Goal: Register for event/course

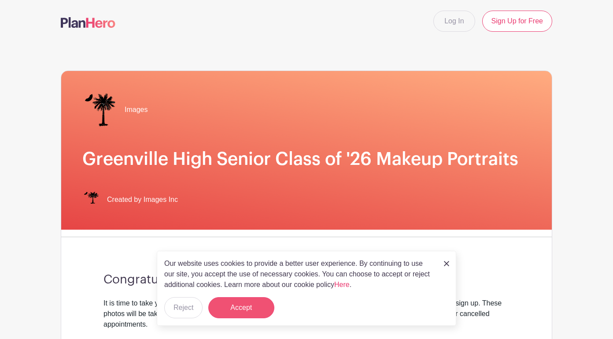
click at [247, 306] on button "Accept" at bounding box center [241, 307] width 66 height 21
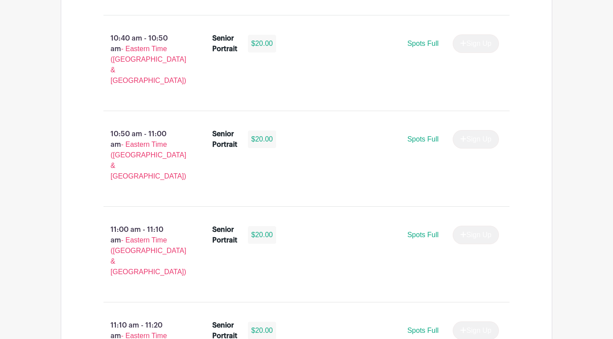
scroll to position [1606, 0]
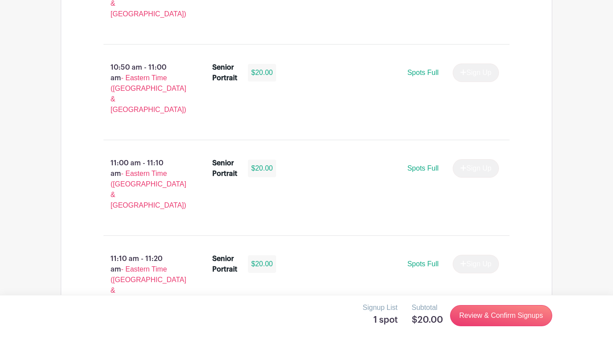
scroll to position [1685, 0]
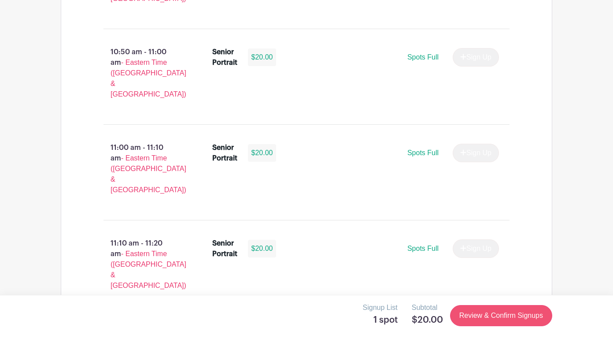
click at [498, 319] on link "Review & Confirm Signups" at bounding box center [501, 315] width 102 height 21
click at [307, 113] on div at bounding box center [306, 169] width 613 height 339
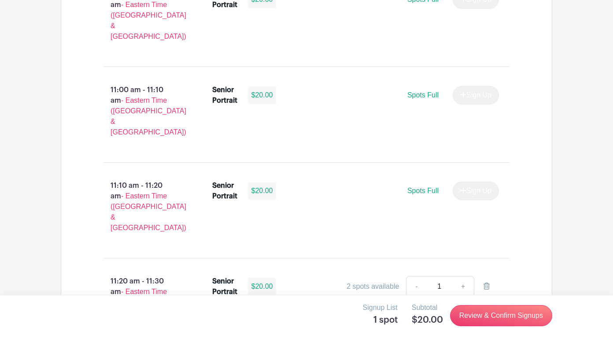
scroll to position [1738, 0]
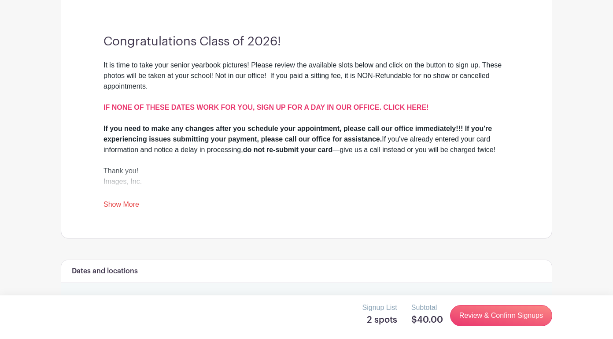
scroll to position [236, 0]
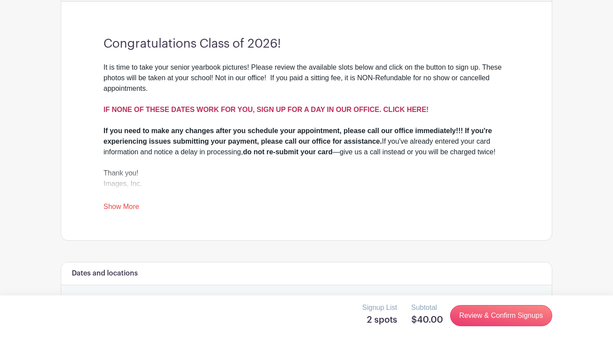
click at [391, 111] on strong "IF NONE OF THESE DATES WORK FOR YOU, SIGN UP FOR A DAY IN OUR OFFICE. CLICK HER…" at bounding box center [266, 109] width 325 height 7
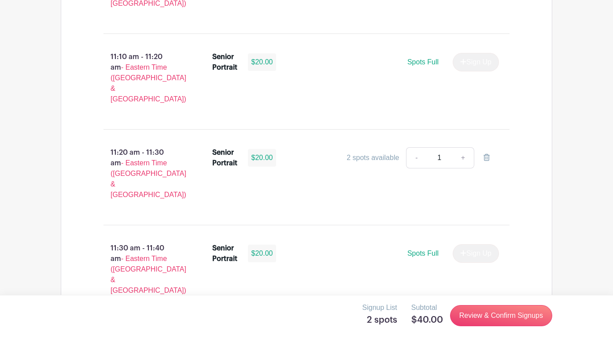
scroll to position [2029, 0]
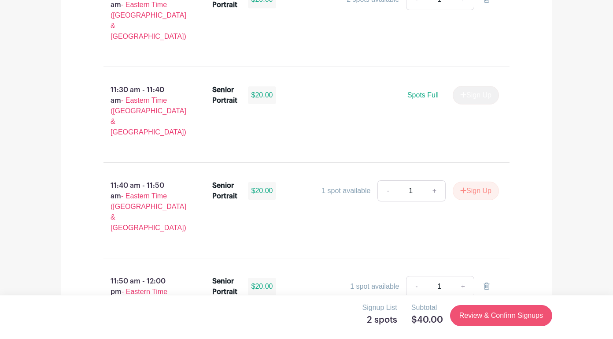
click at [517, 313] on link "Review & Confirm Signups" at bounding box center [501, 315] width 102 height 21
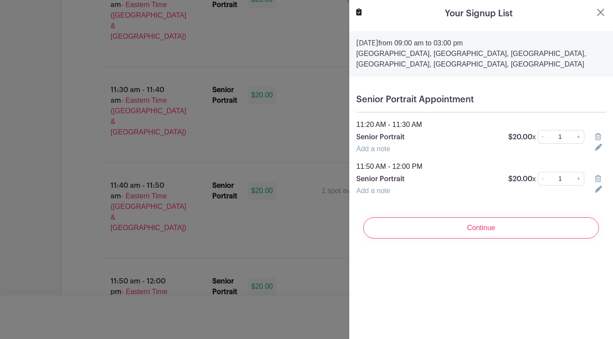
click at [597, 138] on icon at bounding box center [598, 136] width 6 height 7
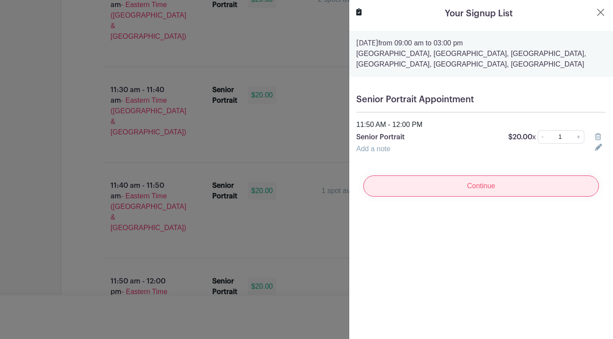
click at [516, 184] on input "Continue" at bounding box center [481, 185] width 236 height 21
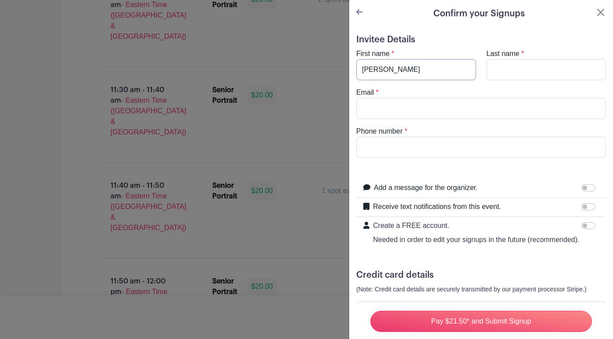
type input "Shelton"
type input "Gandsy"
type input "[EMAIL_ADDRESS][DOMAIN_NAME]"
type input "7188043338"
click at [602, 15] on button "Close" at bounding box center [601, 12] width 11 height 11
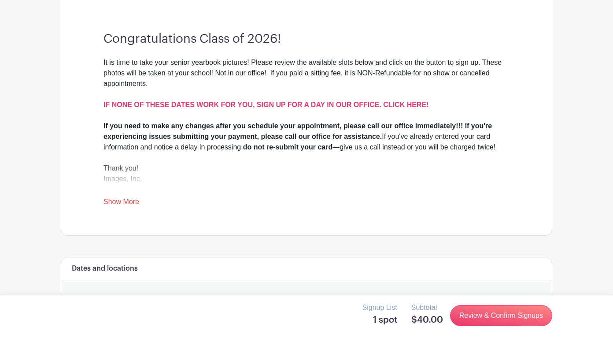
scroll to position [205, 0]
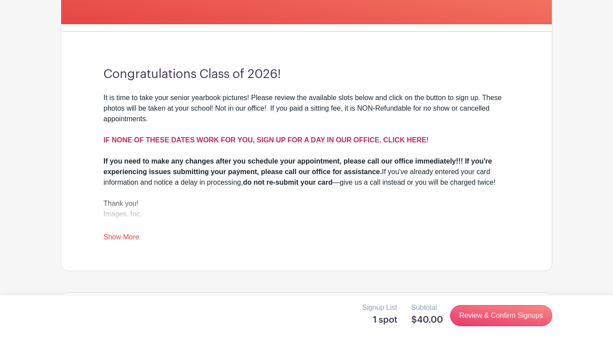
click at [382, 136] on strong "IF NONE OF THESE DATES WORK FOR YOU, SIGN UP FOR A DAY IN OUR OFFICE. CLICK HER…" at bounding box center [266, 139] width 325 height 7
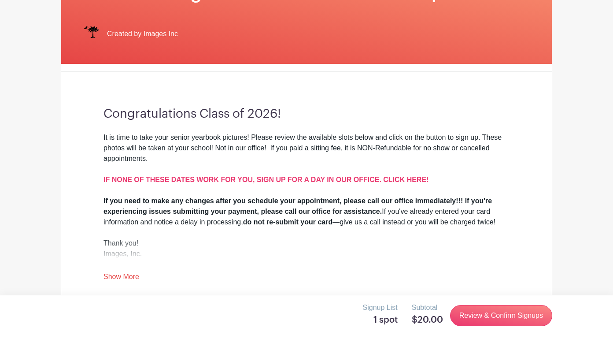
scroll to position [185, 0]
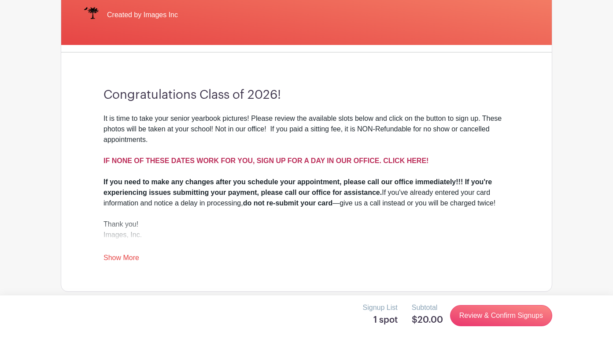
click at [329, 157] on strong "IF NONE OF THESE DATES WORK FOR YOU, SIGN UP FOR A DAY IN OUR OFFICE. CLICK HER…" at bounding box center [266, 160] width 325 height 7
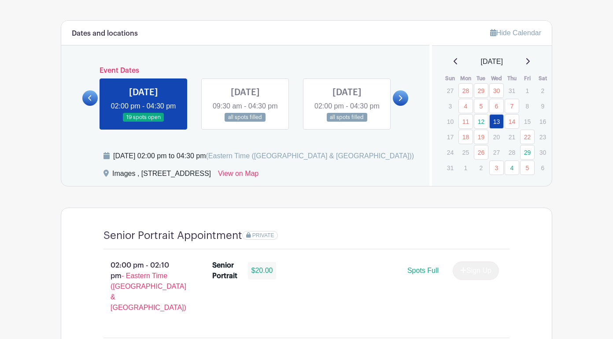
scroll to position [453, 0]
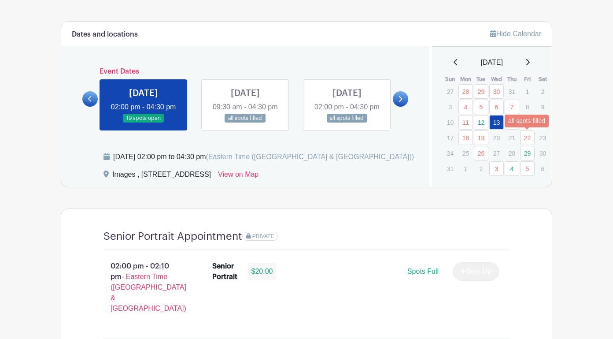
click at [524, 134] on link "22" at bounding box center [527, 137] width 15 height 15
click at [530, 137] on link "22" at bounding box center [527, 137] width 15 height 15
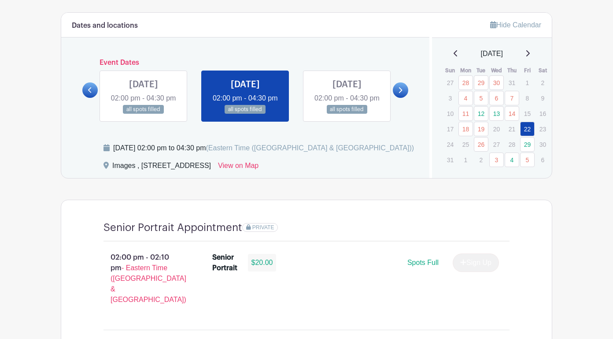
scroll to position [461, 0]
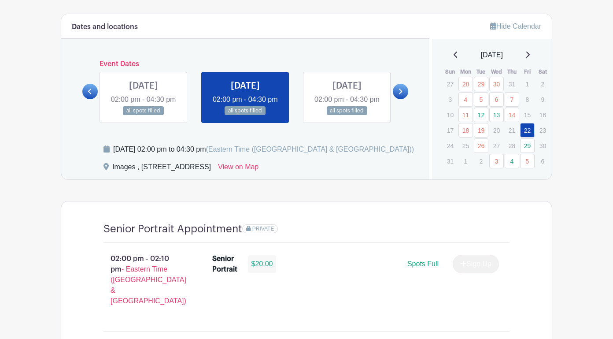
click at [530, 52] on icon at bounding box center [528, 54] width 4 height 7
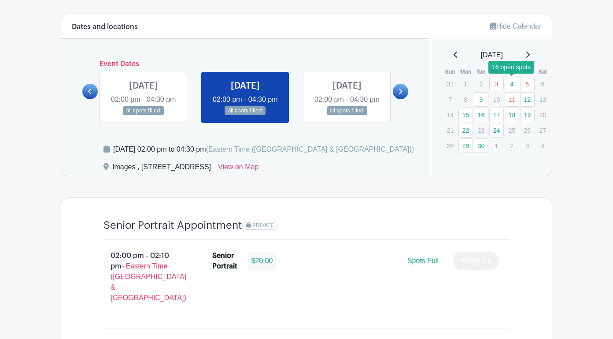
click at [512, 84] on link "4" at bounding box center [512, 84] width 15 height 15
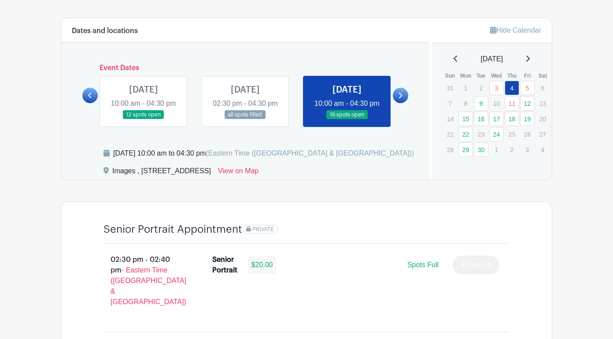
scroll to position [454, 0]
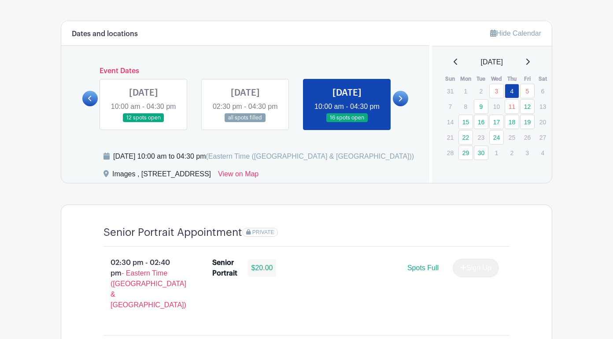
click at [454, 61] on icon at bounding box center [456, 61] width 4 height 7
click at [454, 61] on icon at bounding box center [456, 62] width 4 height 6
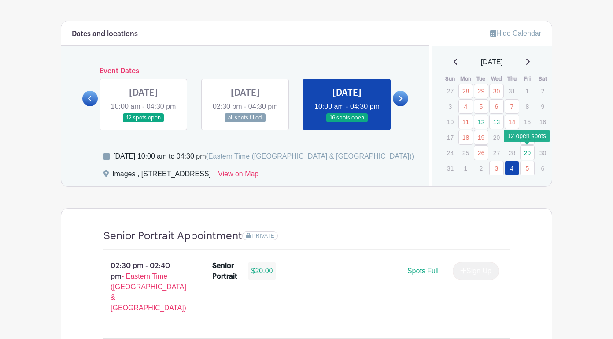
click at [527, 154] on link "29" at bounding box center [527, 152] width 15 height 15
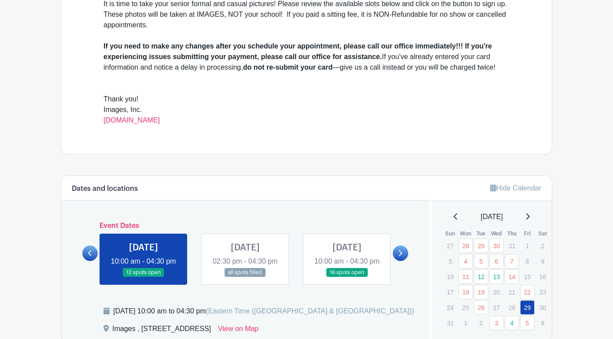
scroll to position [370, 0]
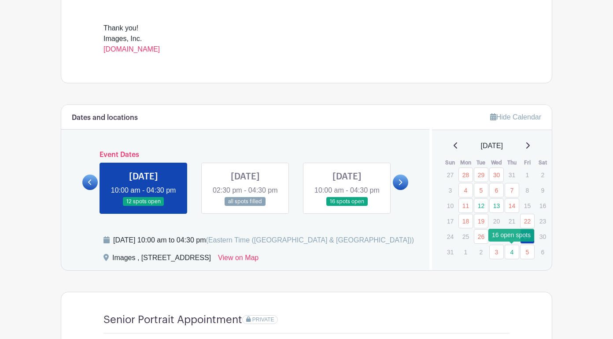
click at [511, 249] on link "4" at bounding box center [512, 252] width 15 height 15
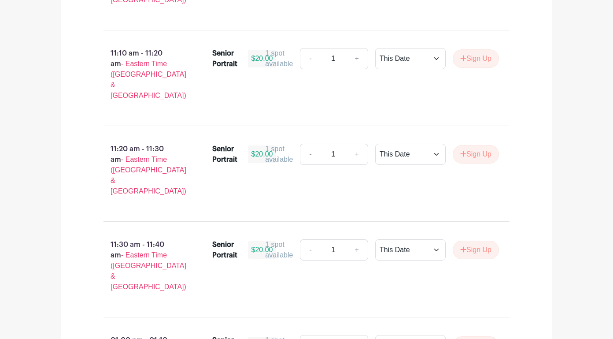
scroll to position [2547, 0]
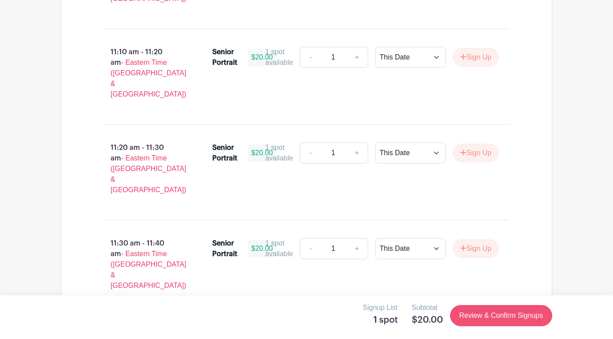
click at [489, 318] on link "Review & Confirm Signups" at bounding box center [501, 315] width 102 height 21
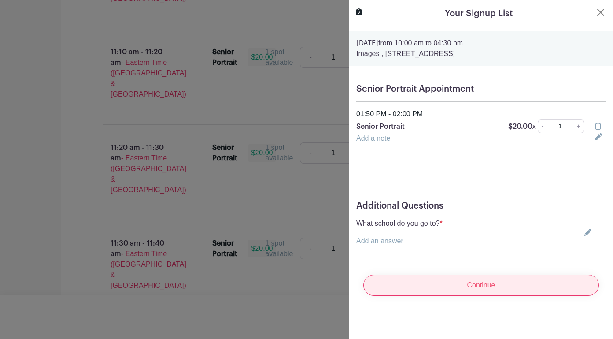
click at [493, 286] on input "Continue" at bounding box center [481, 284] width 236 height 21
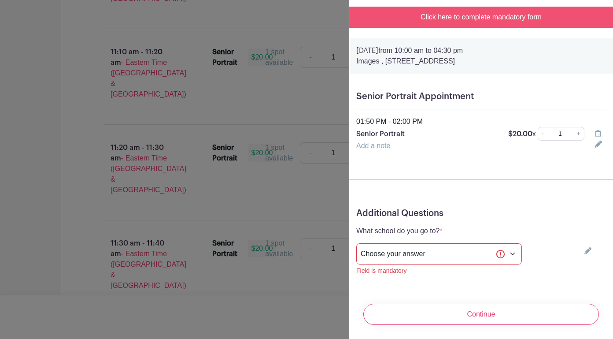
scroll to position [21, 0]
select select "3944"
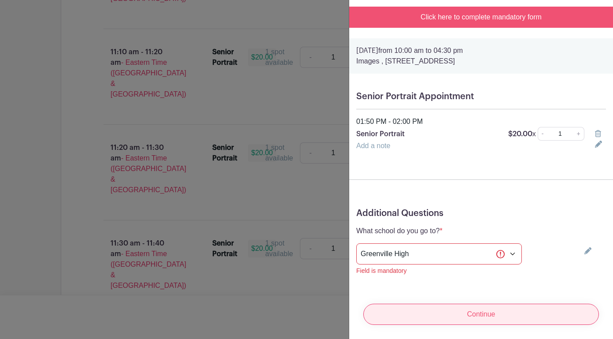
click at [495, 310] on input "Continue" at bounding box center [481, 314] width 236 height 21
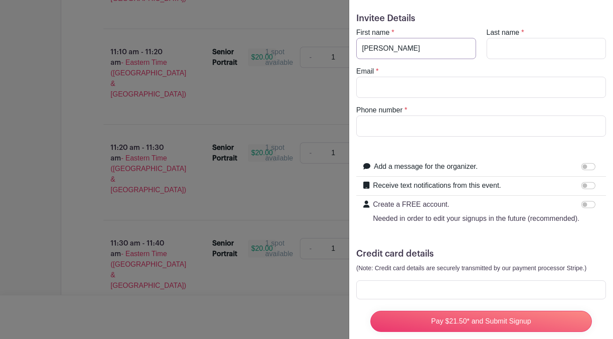
type input "Shelton"
type input "Gandsy"
type input "[EMAIL_ADDRESS][DOMAIN_NAME]"
type input "7188043338"
click at [589, 185] on input "Receive text notifications from this event." at bounding box center [589, 185] width 14 height 7
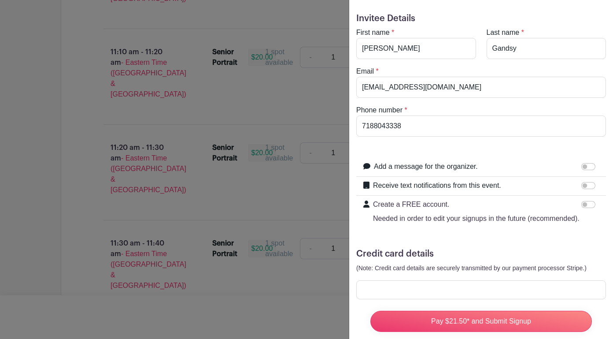
checkbox input "true"
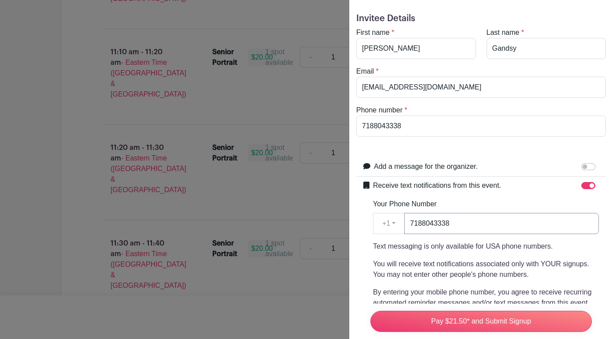
scroll to position [196, 0]
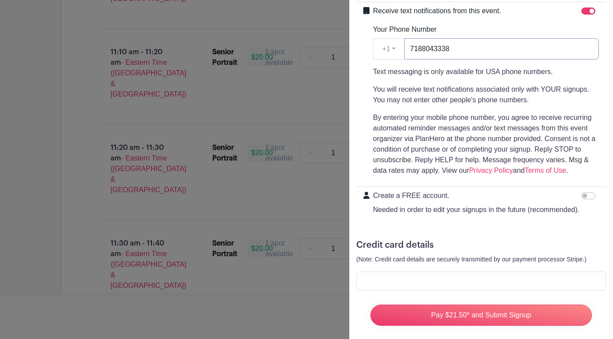
type input "7188043338"
click at [494, 145] on p "By entering your mobile phone number, you agree to receive recurring automated …" at bounding box center [486, 143] width 226 height 63
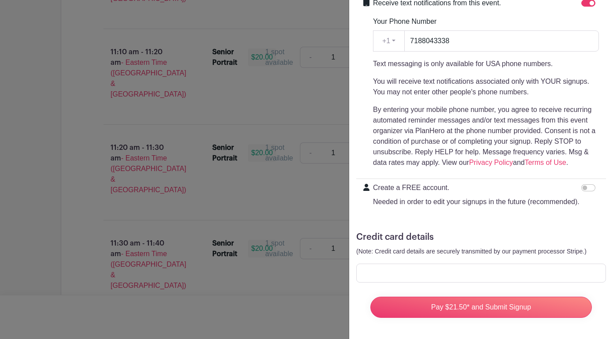
scroll to position [204, 0]
click at [587, 185] on input "Create a FREE account. Needed in order to edit your signups in the future (reco…" at bounding box center [589, 187] width 14 height 7
checkbox input "true"
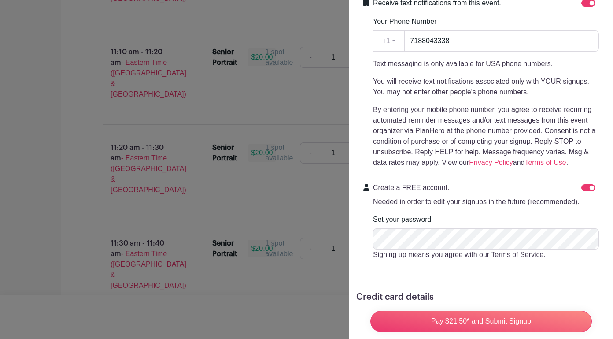
click at [557, 284] on form "Invitee Details First name * Shelton Last name * Gandsy Email * sheltongandsy@g…" at bounding box center [481, 108] width 250 height 554
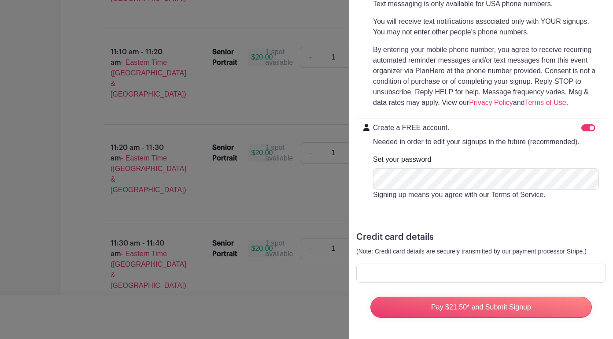
scroll to position [263, 0]
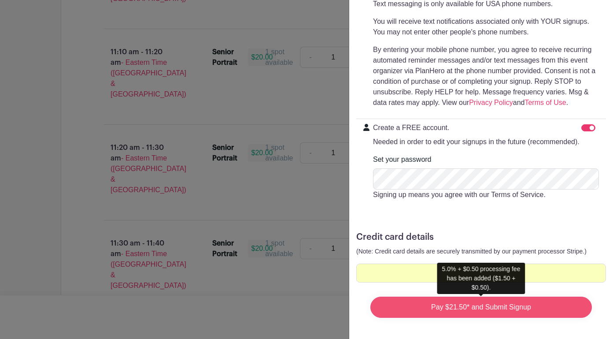
click at [483, 308] on input "Pay $21.50* and Submit Signup" at bounding box center [481, 306] width 222 height 21
click at [523, 308] on input "Pay $21.50* and Submit Signup" at bounding box center [481, 306] width 222 height 21
click at [521, 307] on input "Pay $21.50* and Submit Signup" at bounding box center [481, 306] width 222 height 21
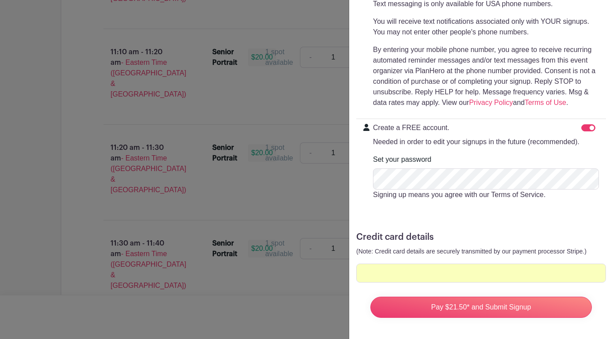
click at [479, 225] on form "Invitee Details First name * Shelton Last name * Gandsy Email * sheltongandsy@g…" at bounding box center [481, 48] width 250 height 554
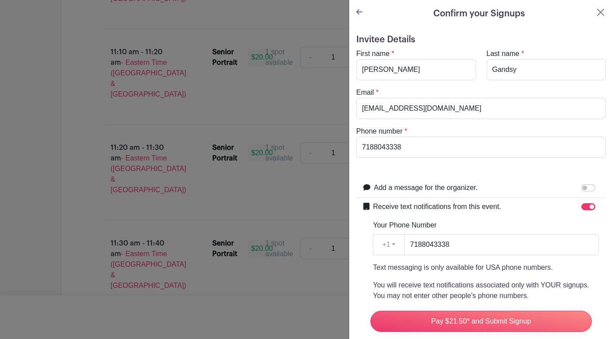
scroll to position [0, 0]
click at [600, 9] on button "Close" at bounding box center [601, 12] width 11 height 11
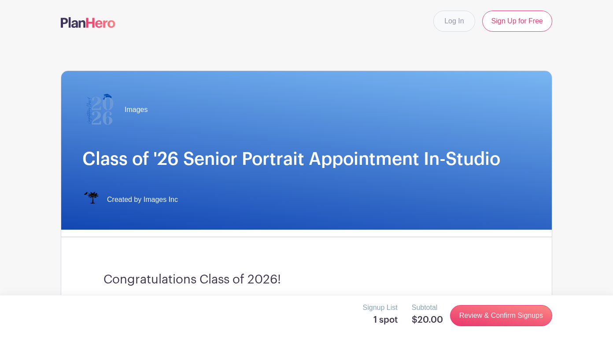
click at [459, 21] on link "Log In" at bounding box center [453, 21] width 41 height 21
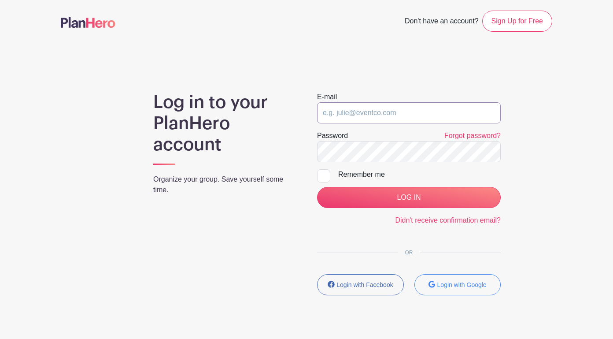
type input "[EMAIL_ADDRESS][DOMAIN_NAME]"
click at [409, 197] on input "LOG IN" at bounding box center [409, 197] width 184 height 21
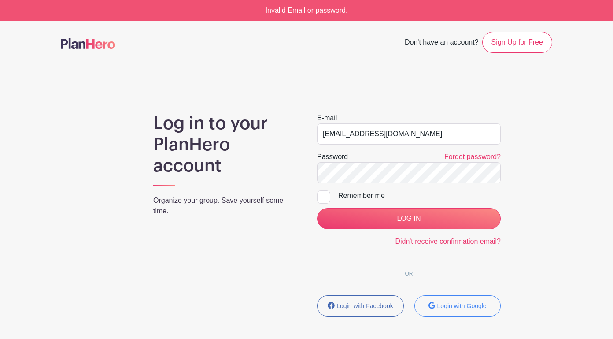
click at [294, 174] on h1 "Log in to your PlanHero account" at bounding box center [224, 144] width 143 height 63
click at [503, 85] on main "Don't have an account? Sign Up for Free Log in to your PlanHero account Organiz…" at bounding box center [306, 199] width 613 height 357
